Goal: Information Seeking & Learning: Learn about a topic

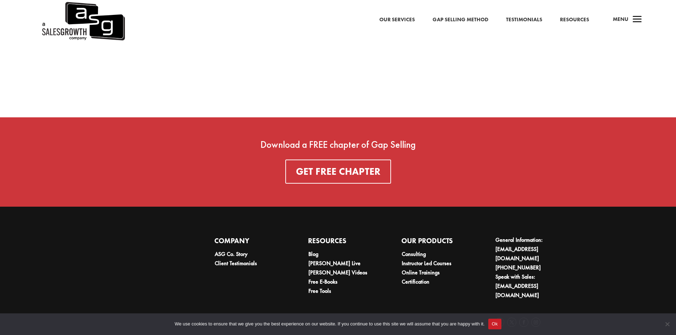
scroll to position [2608, 0]
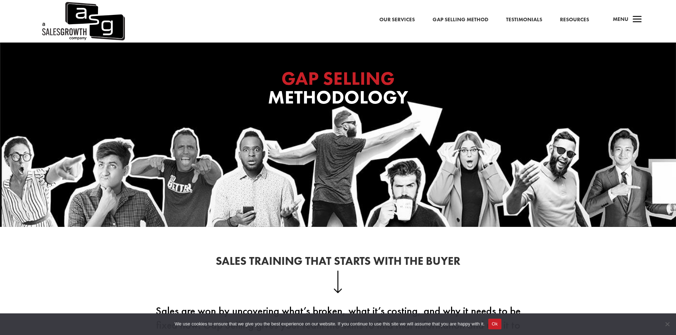
click at [637, 17] on span "a" at bounding box center [637, 20] width 14 height 14
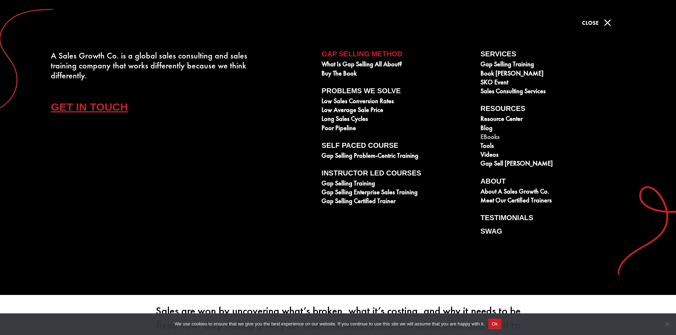
click at [491, 136] on link "eBooks" at bounding box center [556, 137] width 151 height 9
click at [485, 148] on link "Tools" at bounding box center [556, 146] width 151 height 9
click at [496, 157] on link "Videos" at bounding box center [556, 155] width 151 height 9
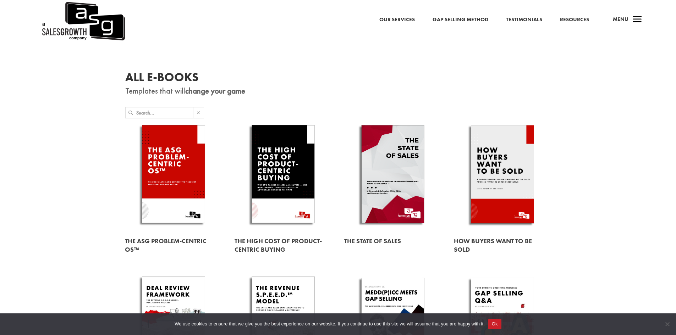
click at [192, 165] on link at bounding box center [173, 175] width 97 height 111
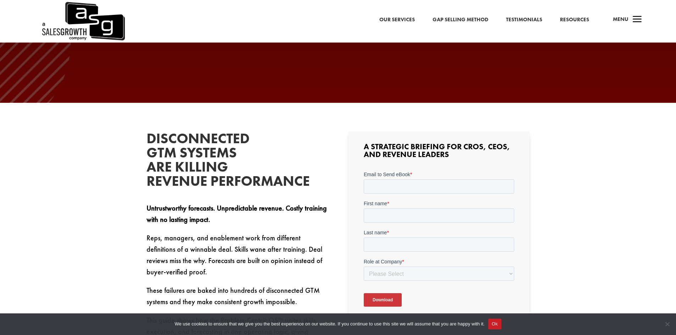
scroll to position [142, 0]
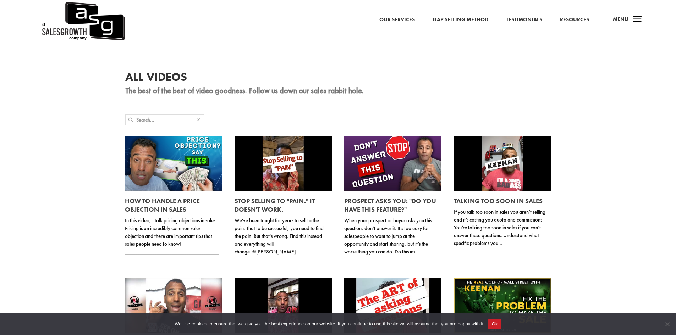
click at [628, 16] on span "Menu" at bounding box center [621, 19] width 16 height 7
